Goal: Task Accomplishment & Management: Manage account settings

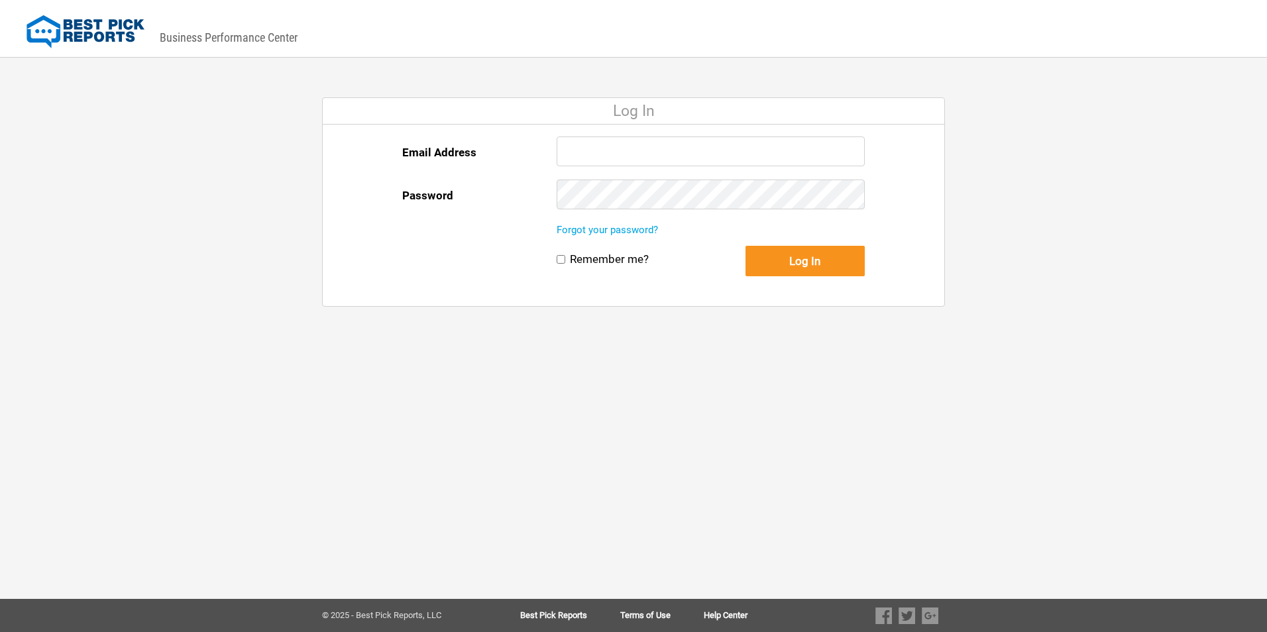
click at [592, 160] on input "Email Address" at bounding box center [711, 152] width 308 height 30
type input "[EMAIL_ADDRESS][DOMAIN_NAME]"
click at [746, 246] on button "Log In" at bounding box center [805, 261] width 119 height 30
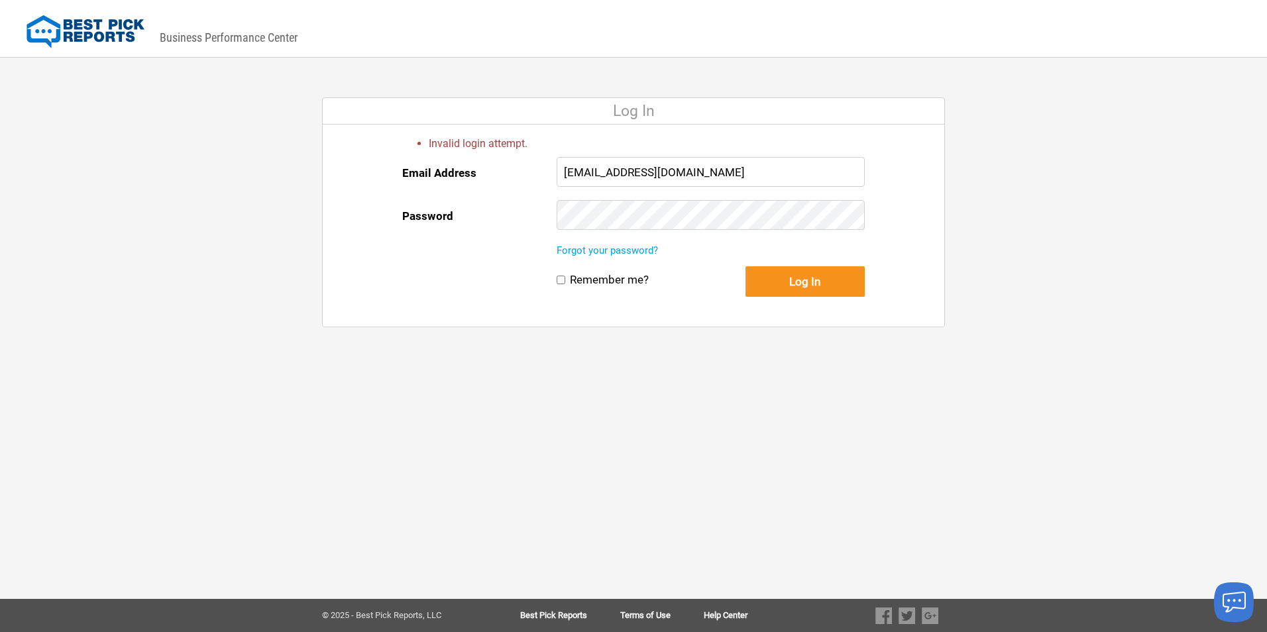
click at [746, 266] on button "Log In" at bounding box center [805, 281] width 119 height 30
